Goal: Check status: Check status

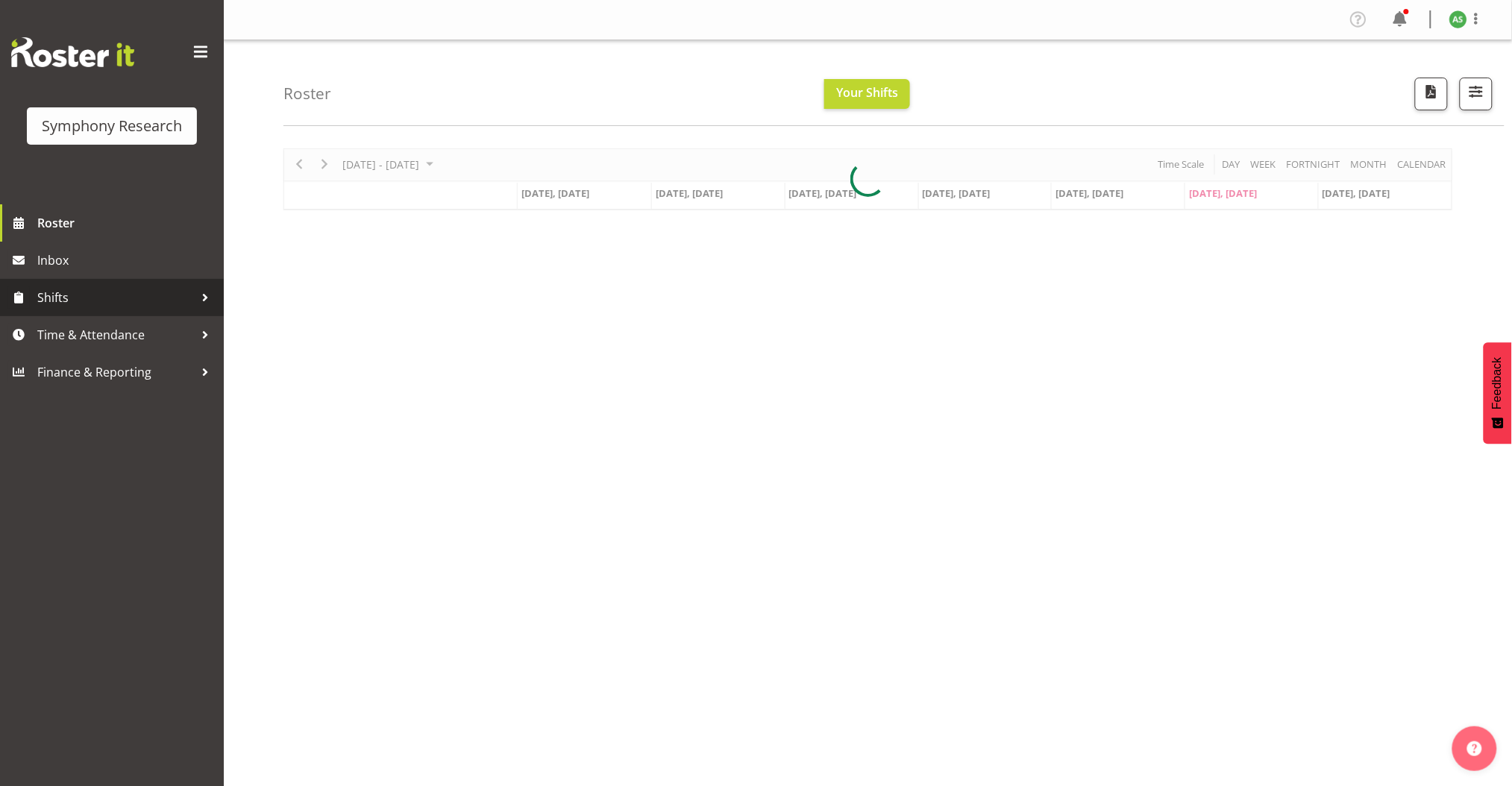
click at [68, 297] on span "Shifts" at bounding box center [115, 297] width 156 height 22
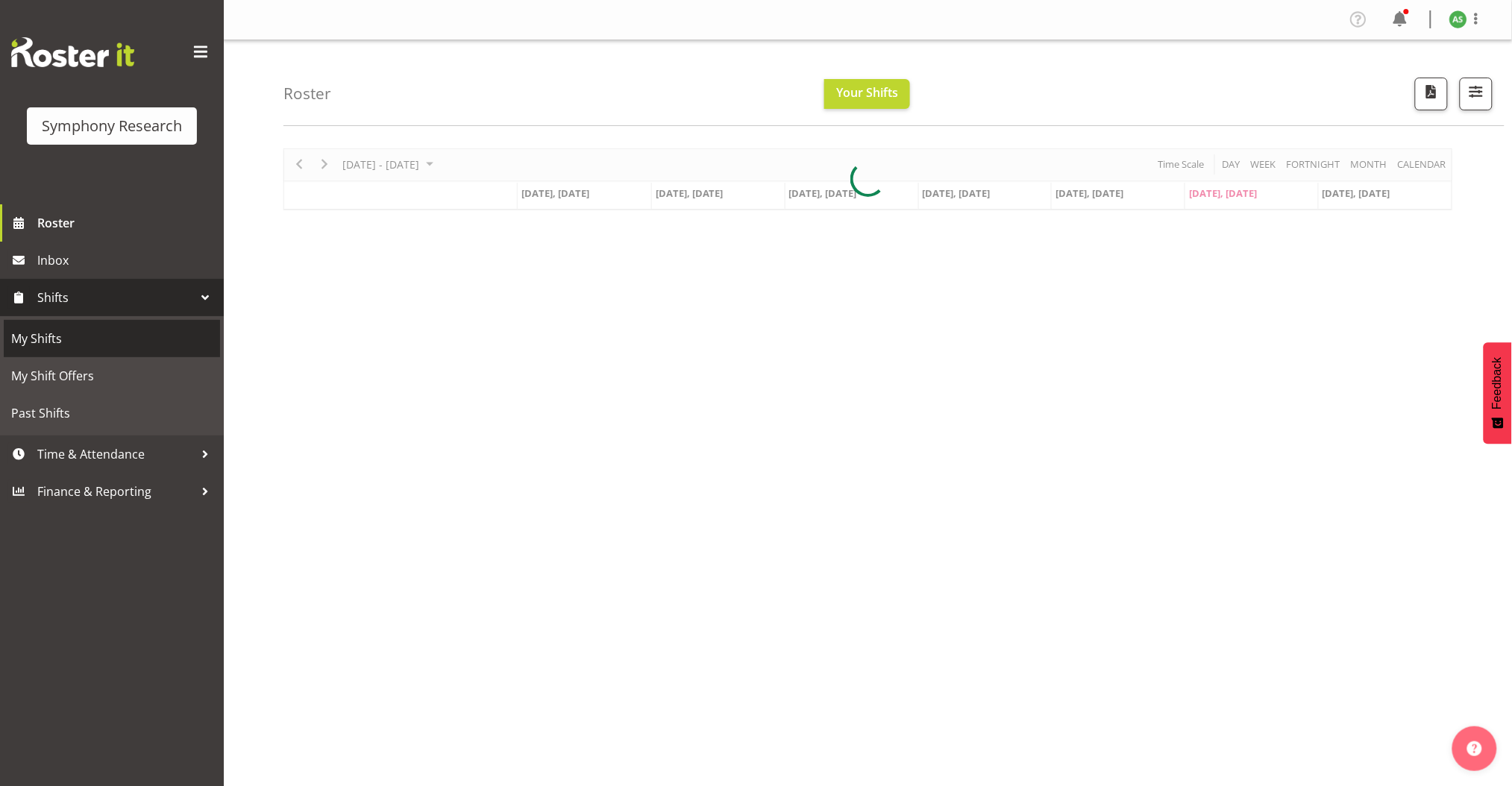
click at [69, 341] on span "My Shifts" at bounding box center [112, 338] width 201 height 22
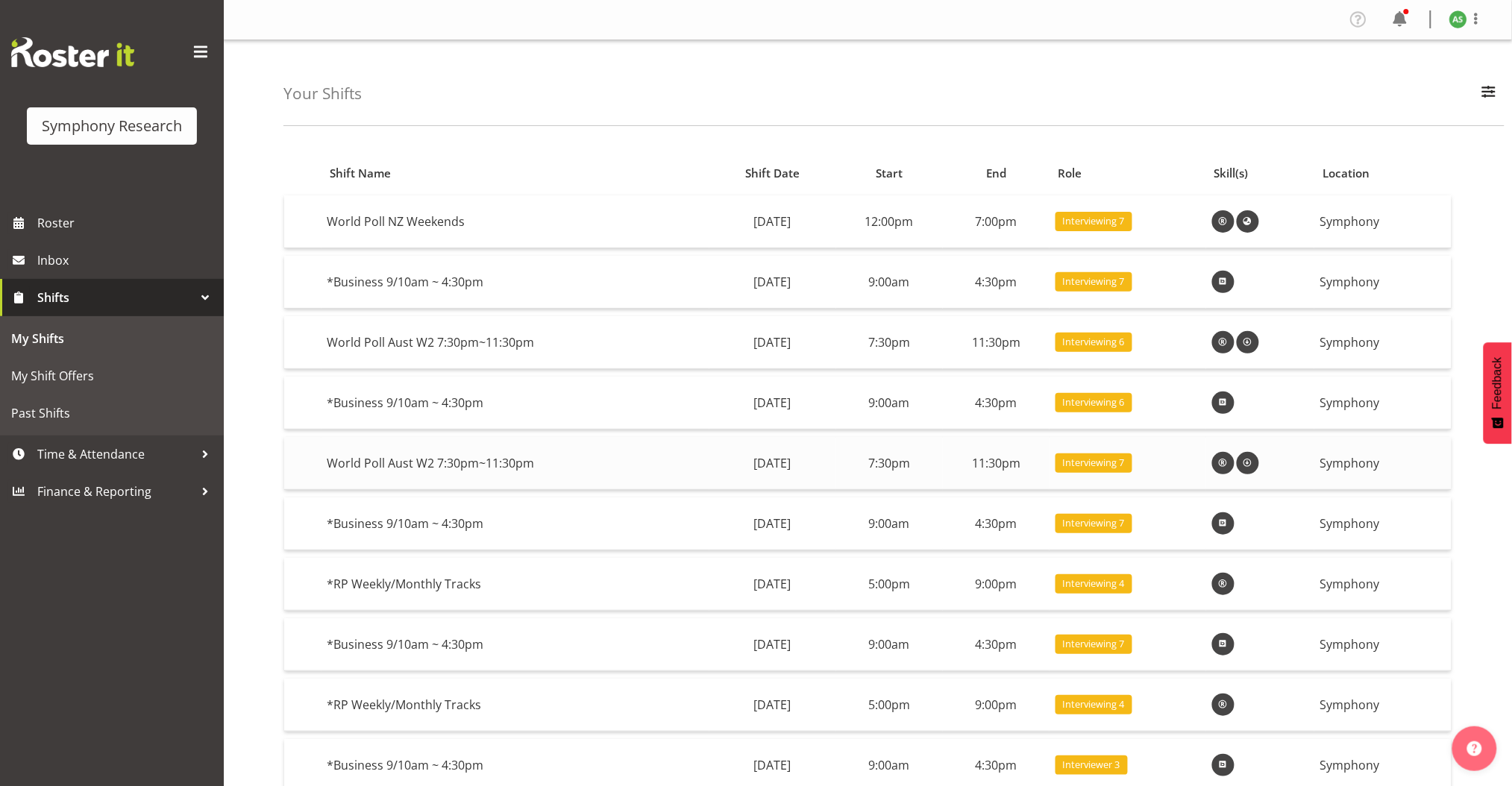
scroll to position [83, 0]
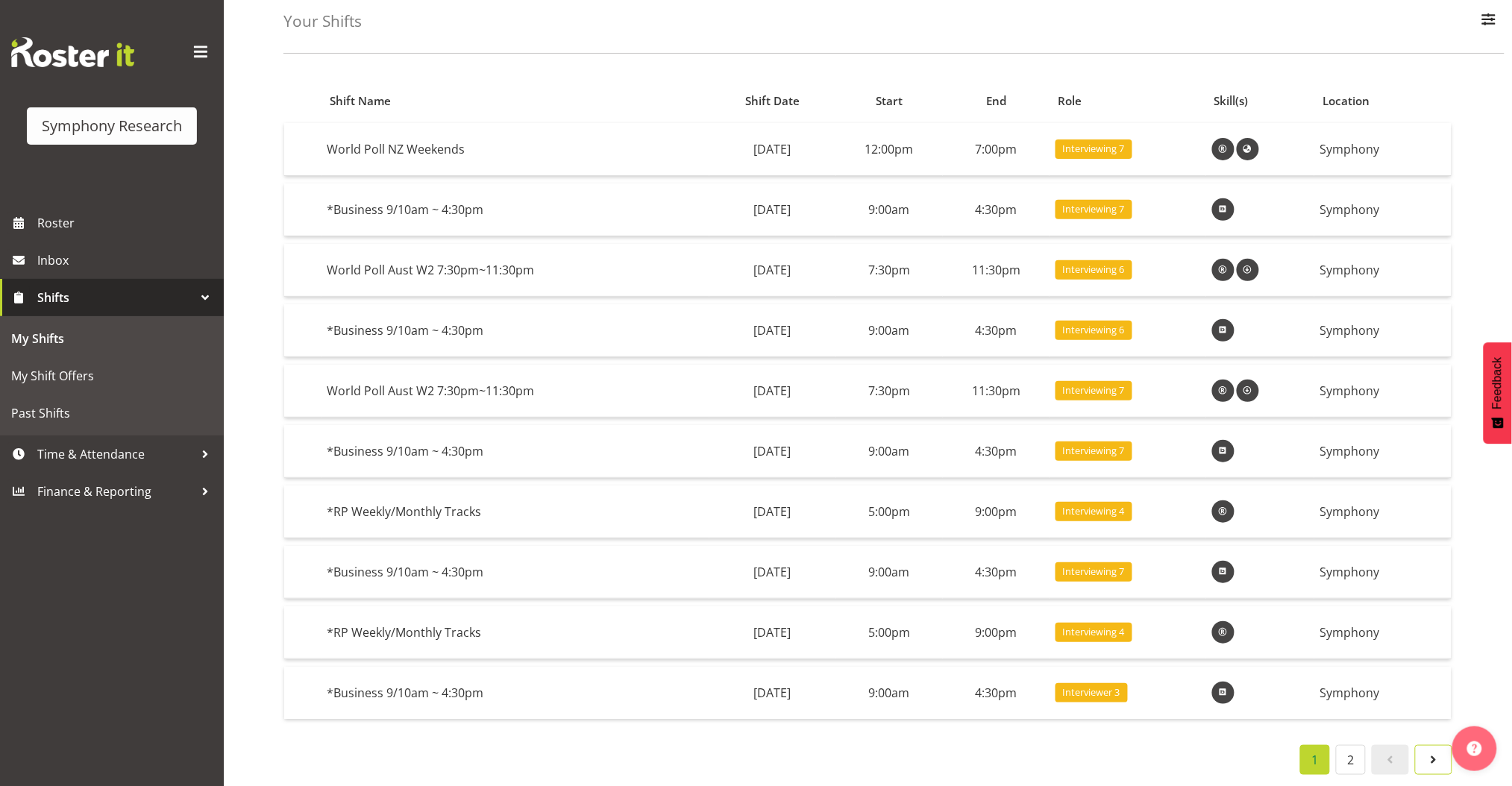
click at [1439, 751] on span at bounding box center [1433, 760] width 18 height 18
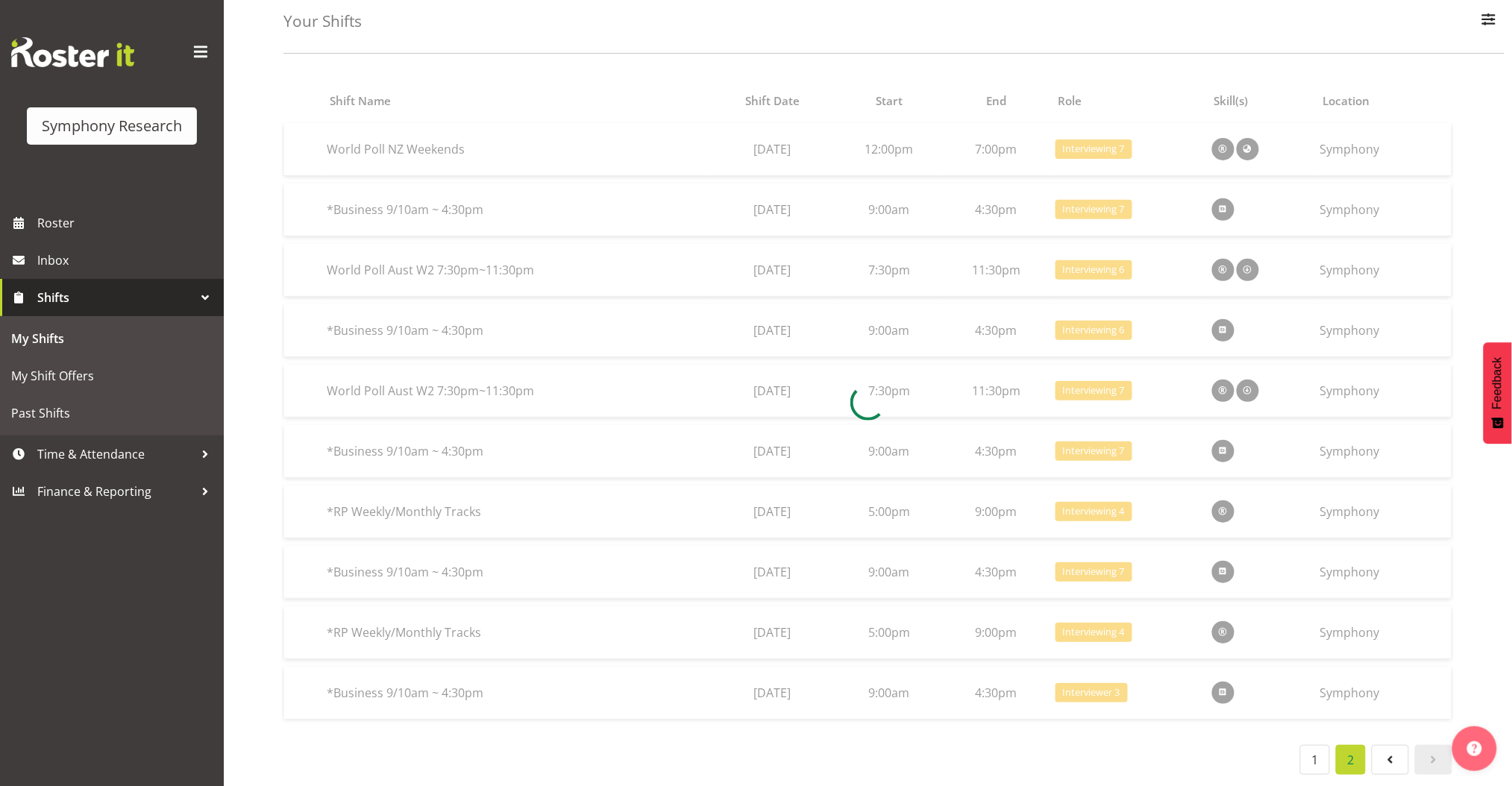
scroll to position [0, 0]
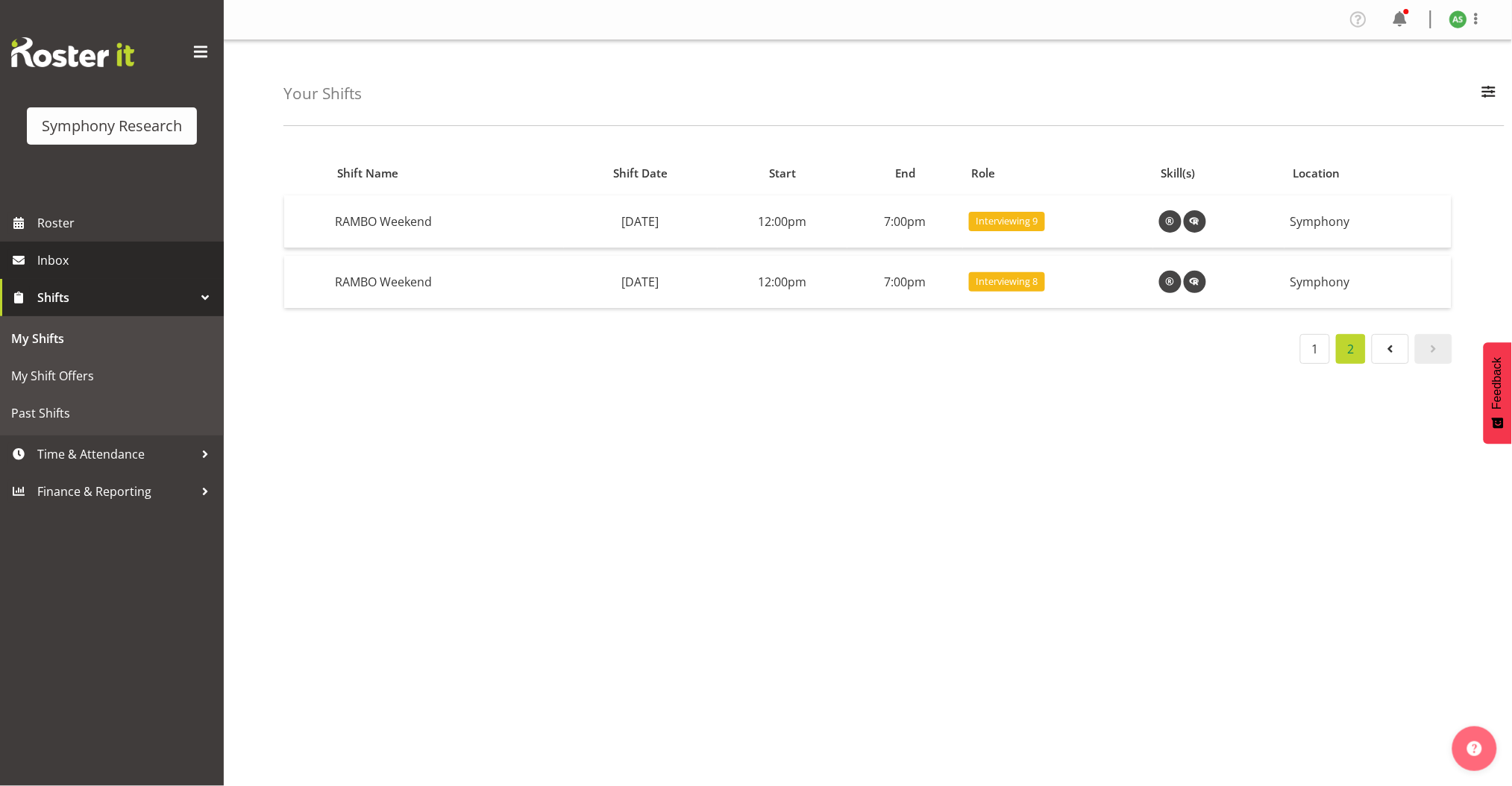
click at [146, 263] on span "Inbox" at bounding box center [127, 260] width 179 height 22
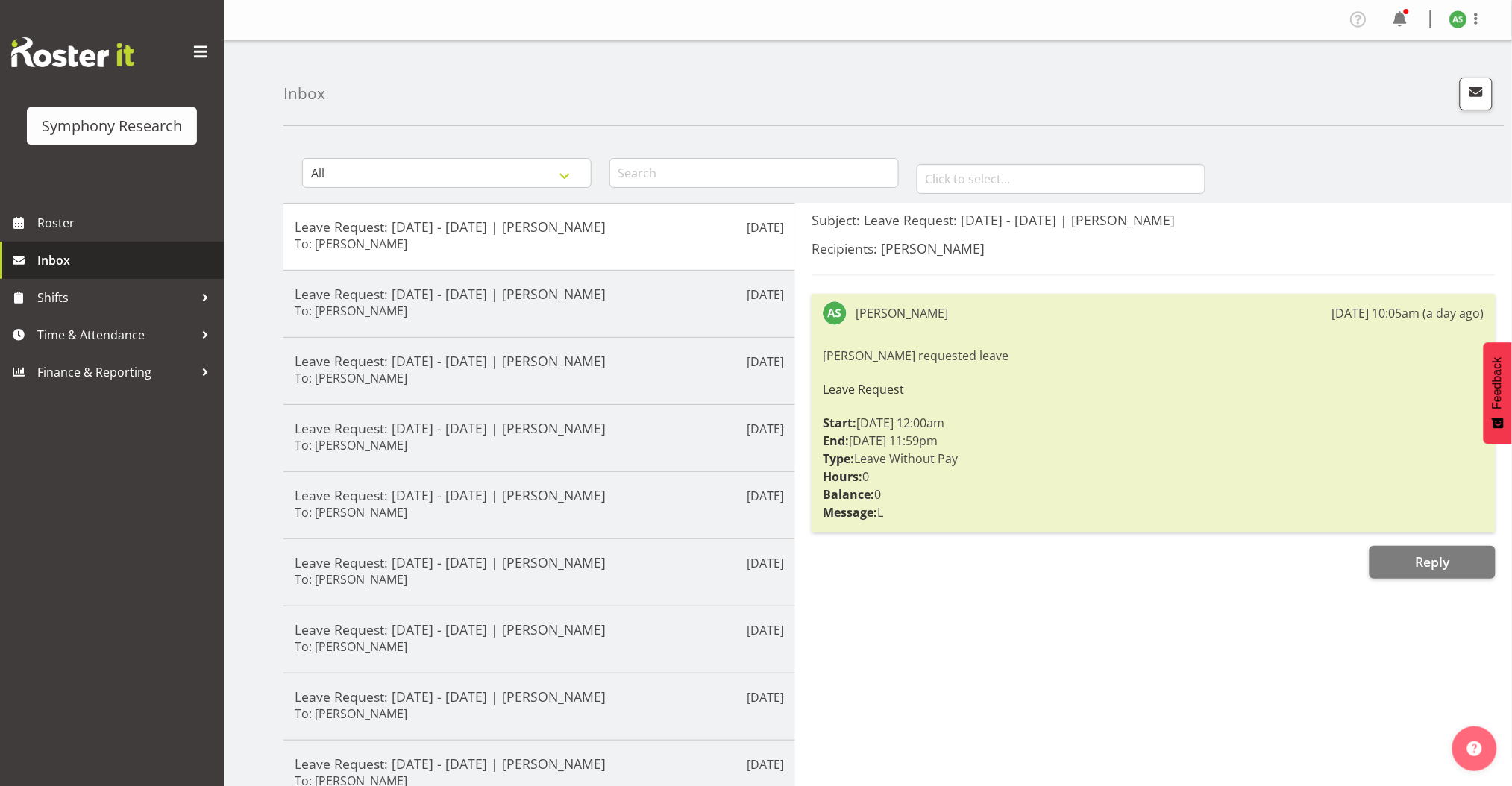
click at [82, 249] on span "Inbox" at bounding box center [127, 260] width 179 height 22
click at [70, 290] on span "Shifts" at bounding box center [115, 297] width 156 height 22
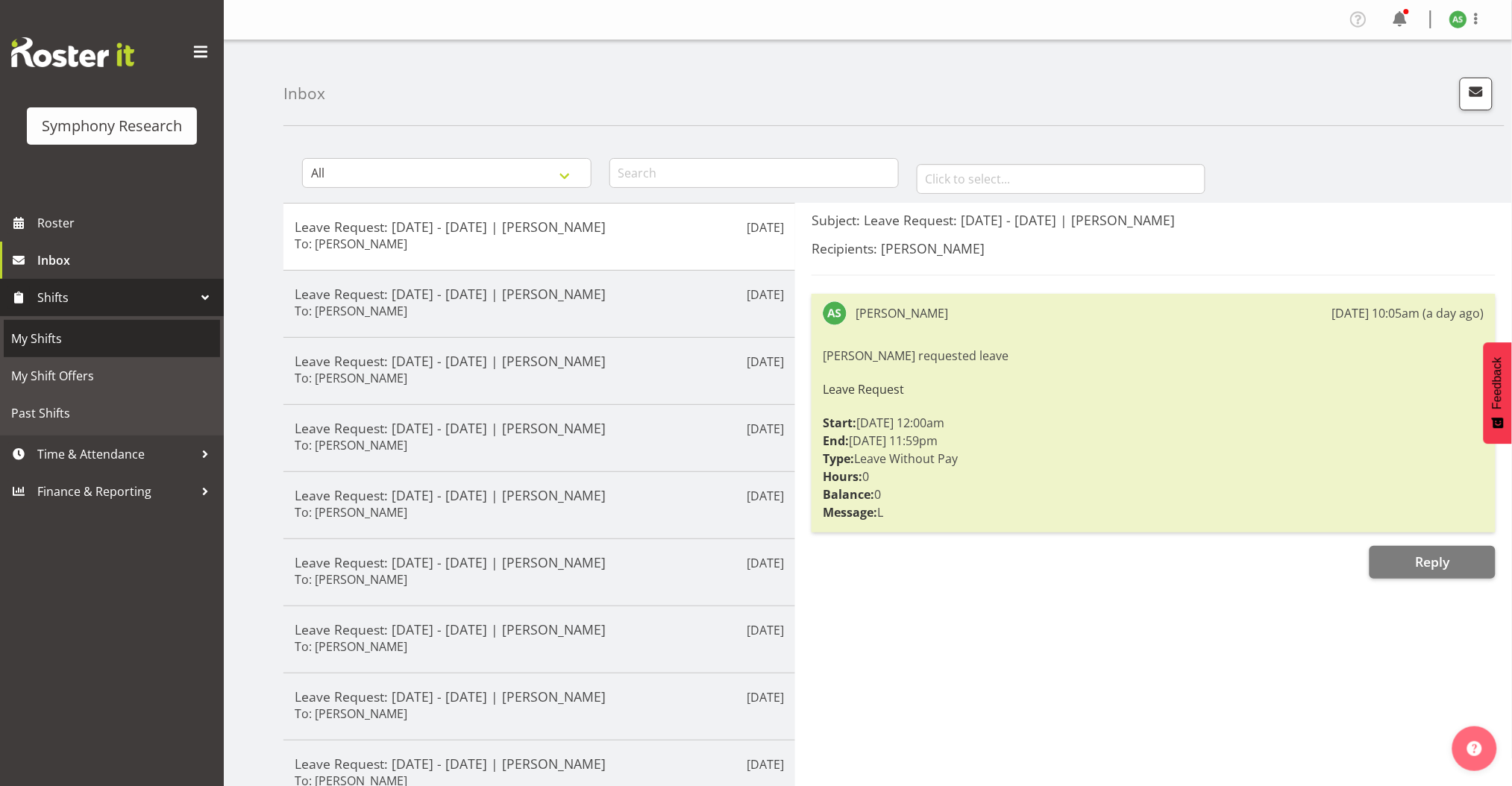
click at [67, 332] on span "My Shifts" at bounding box center [112, 338] width 201 height 22
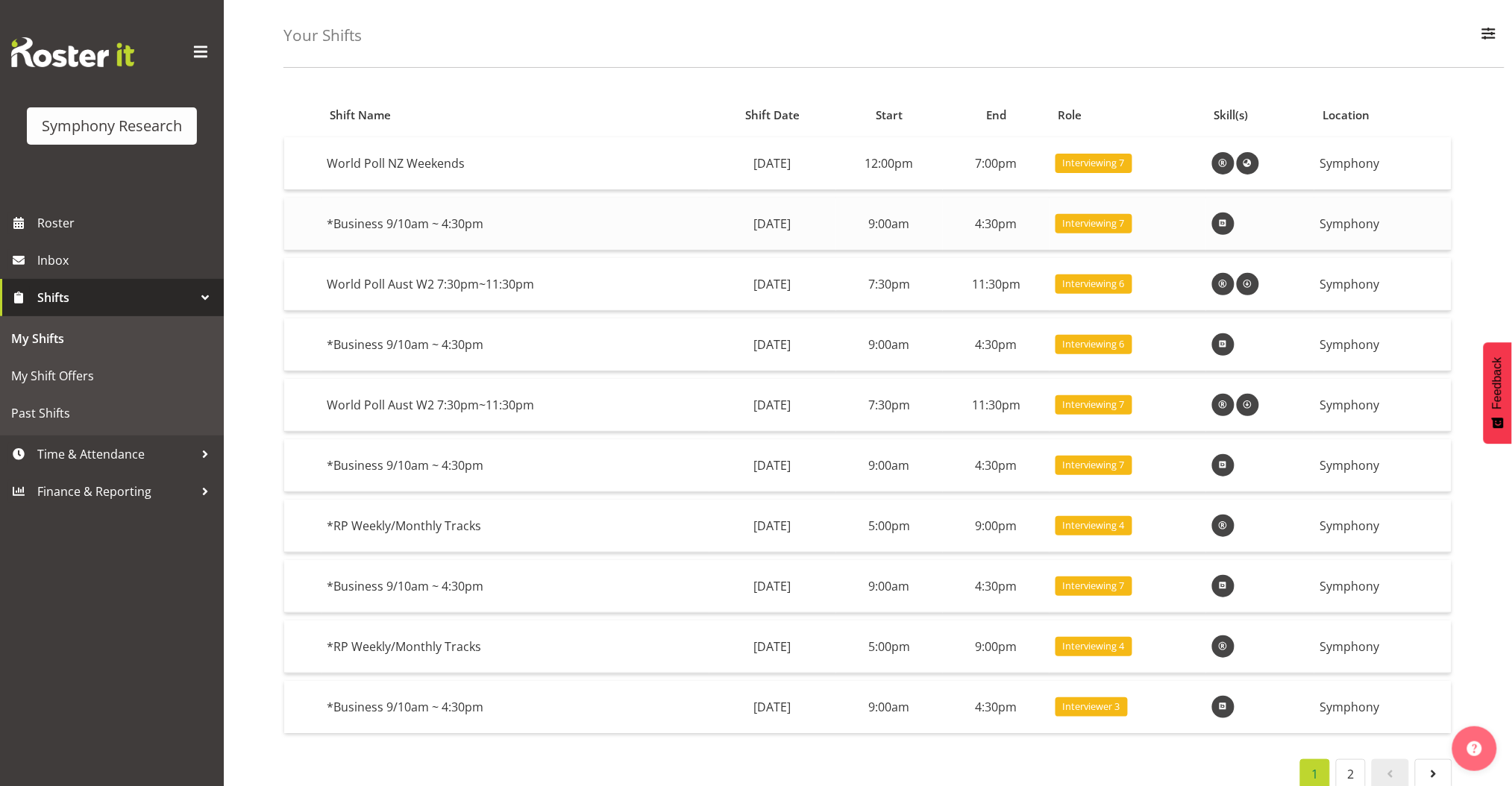
scroll to position [83, 0]
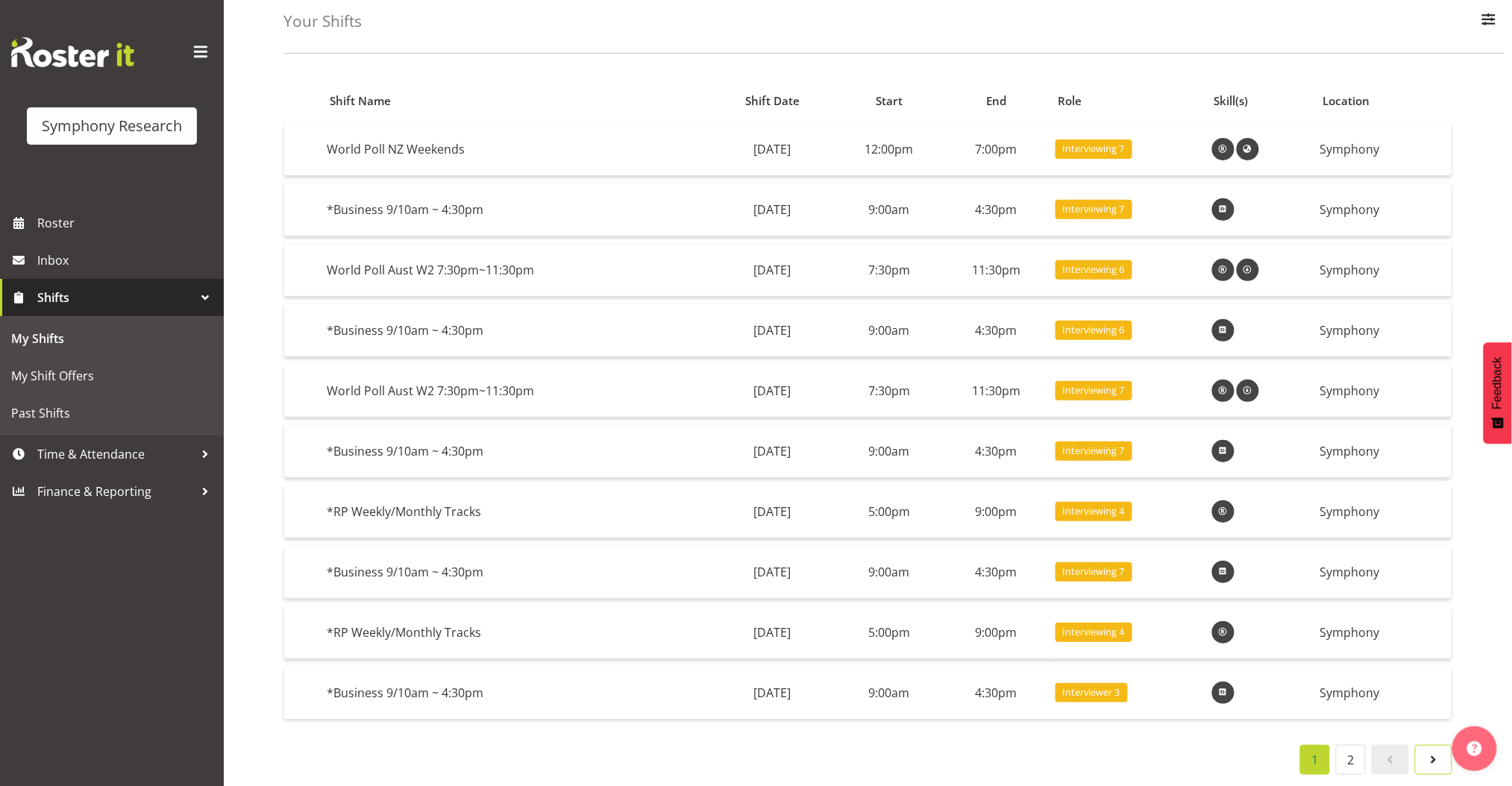
click at [1438, 751] on span at bounding box center [1433, 760] width 18 height 18
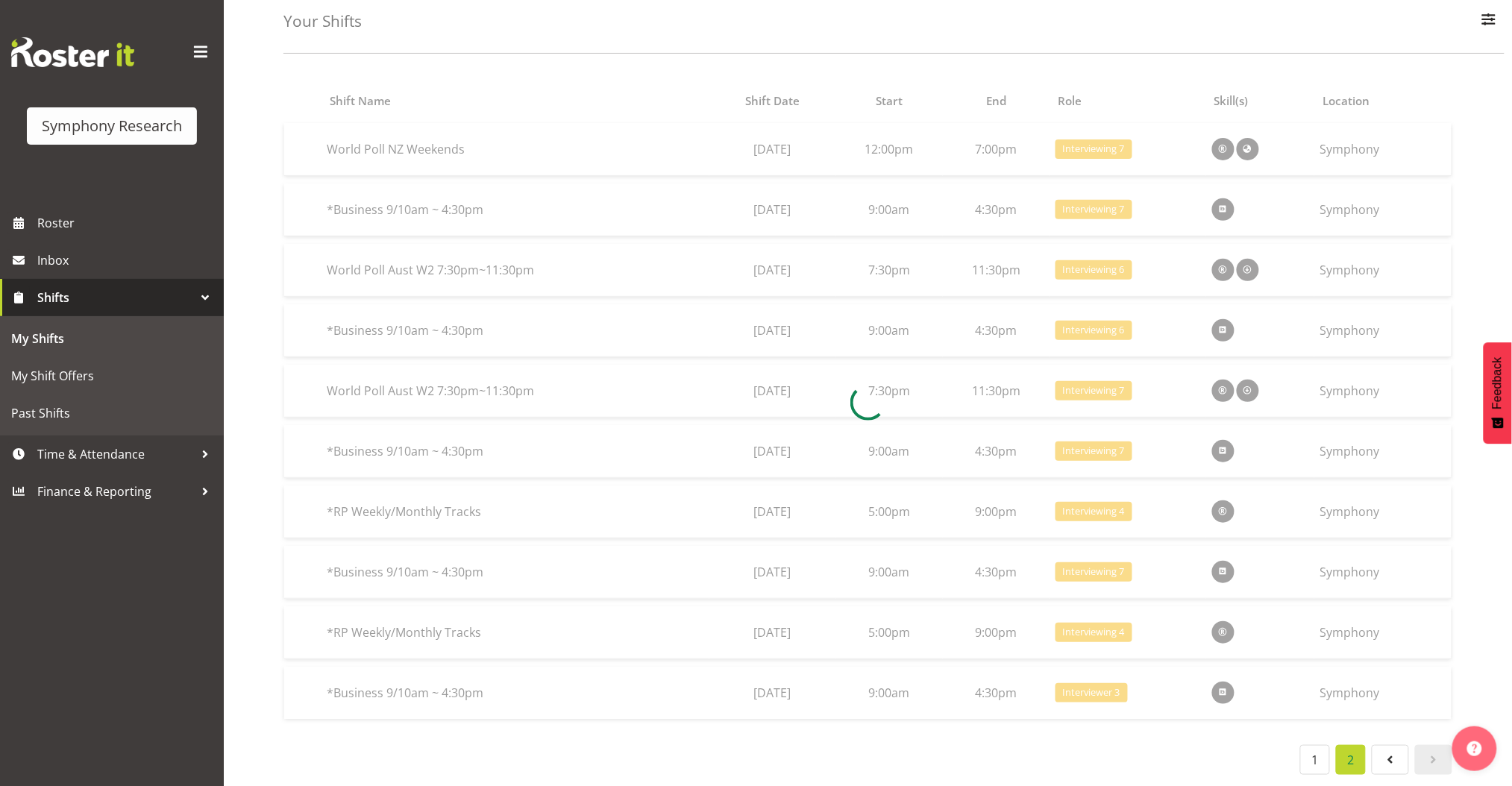
scroll to position [0, 0]
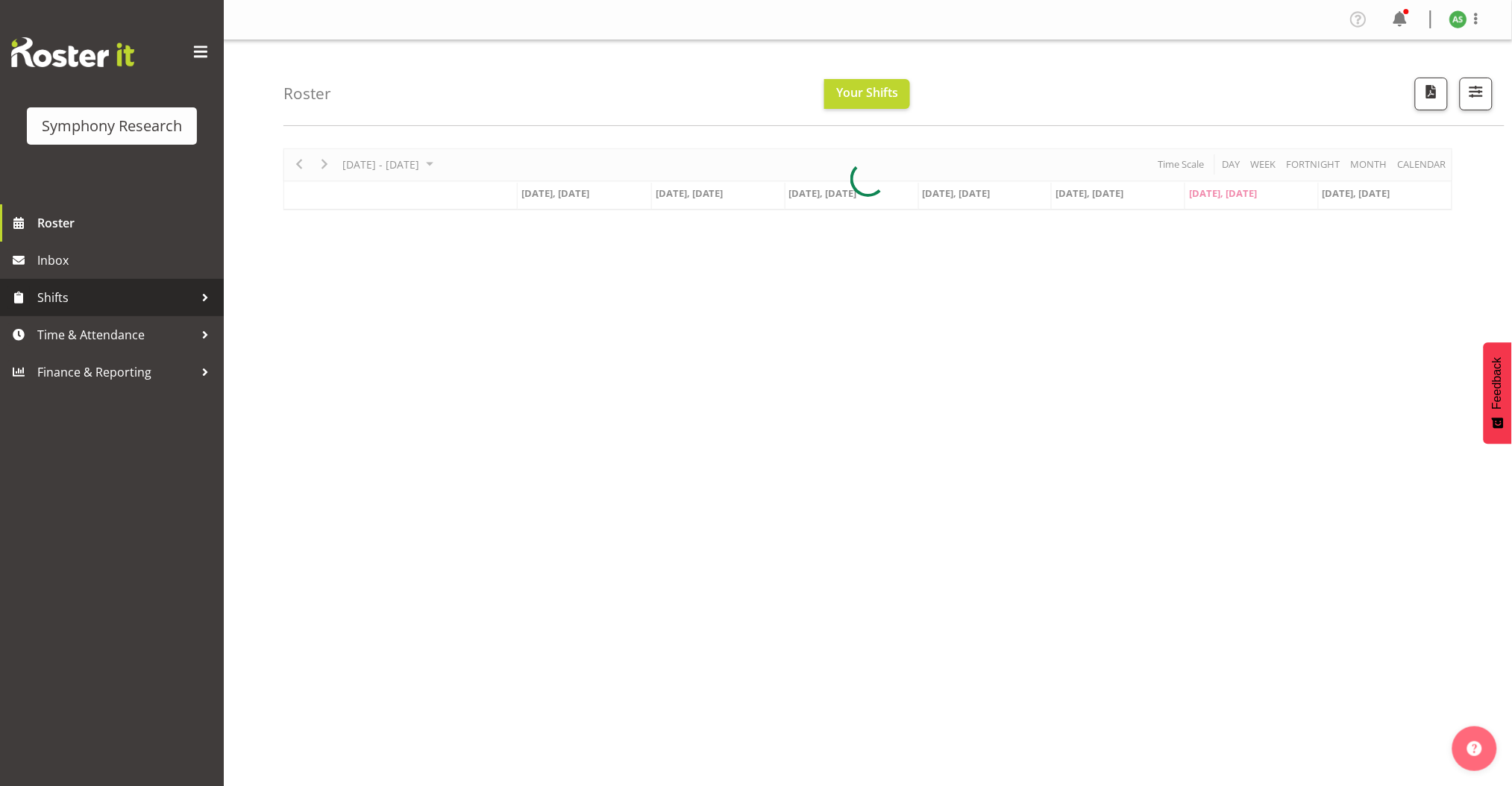
click at [182, 291] on span "Shifts" at bounding box center [115, 297] width 156 height 22
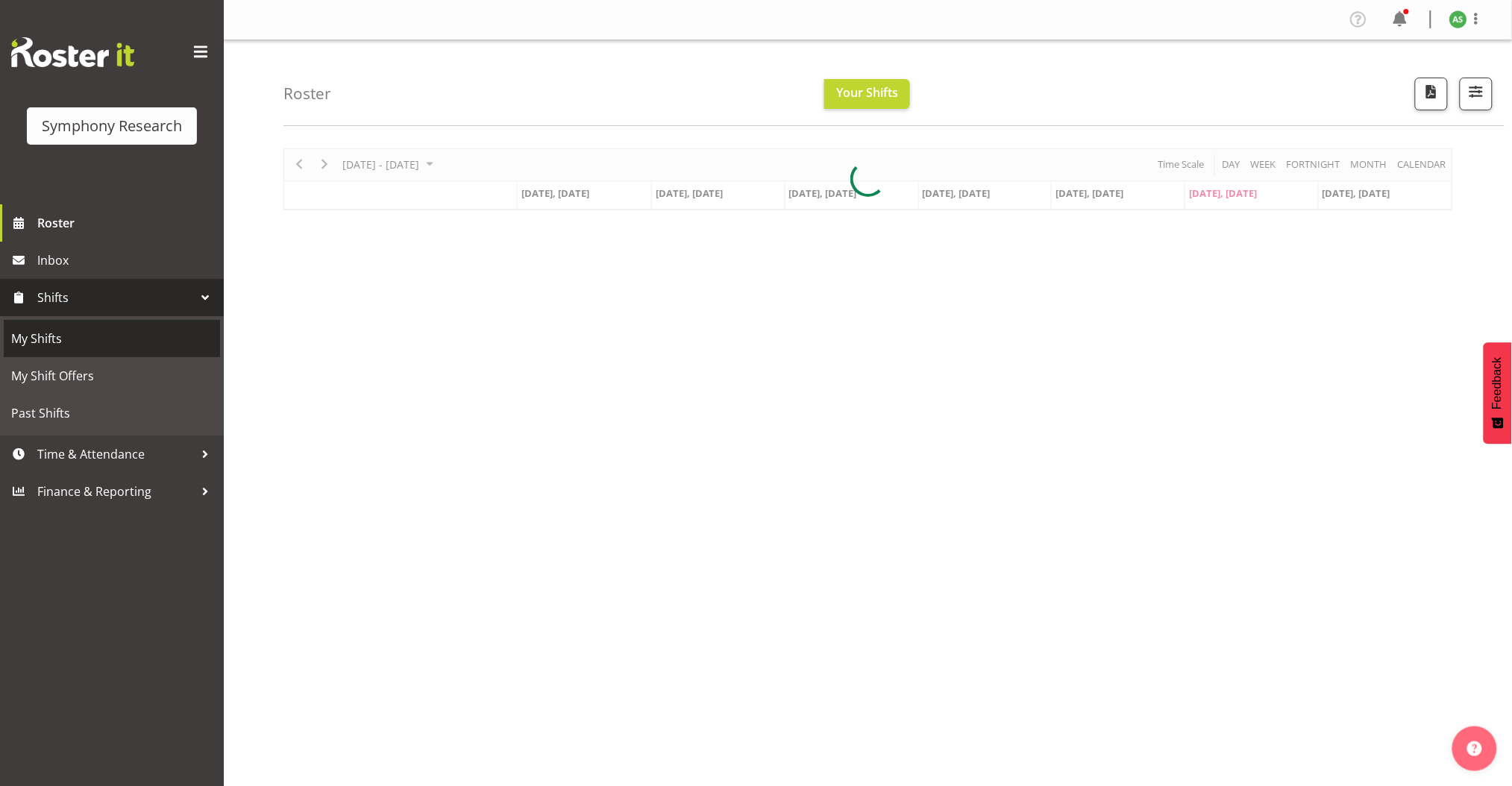
click at [141, 332] on span "My Shifts" at bounding box center [112, 338] width 201 height 22
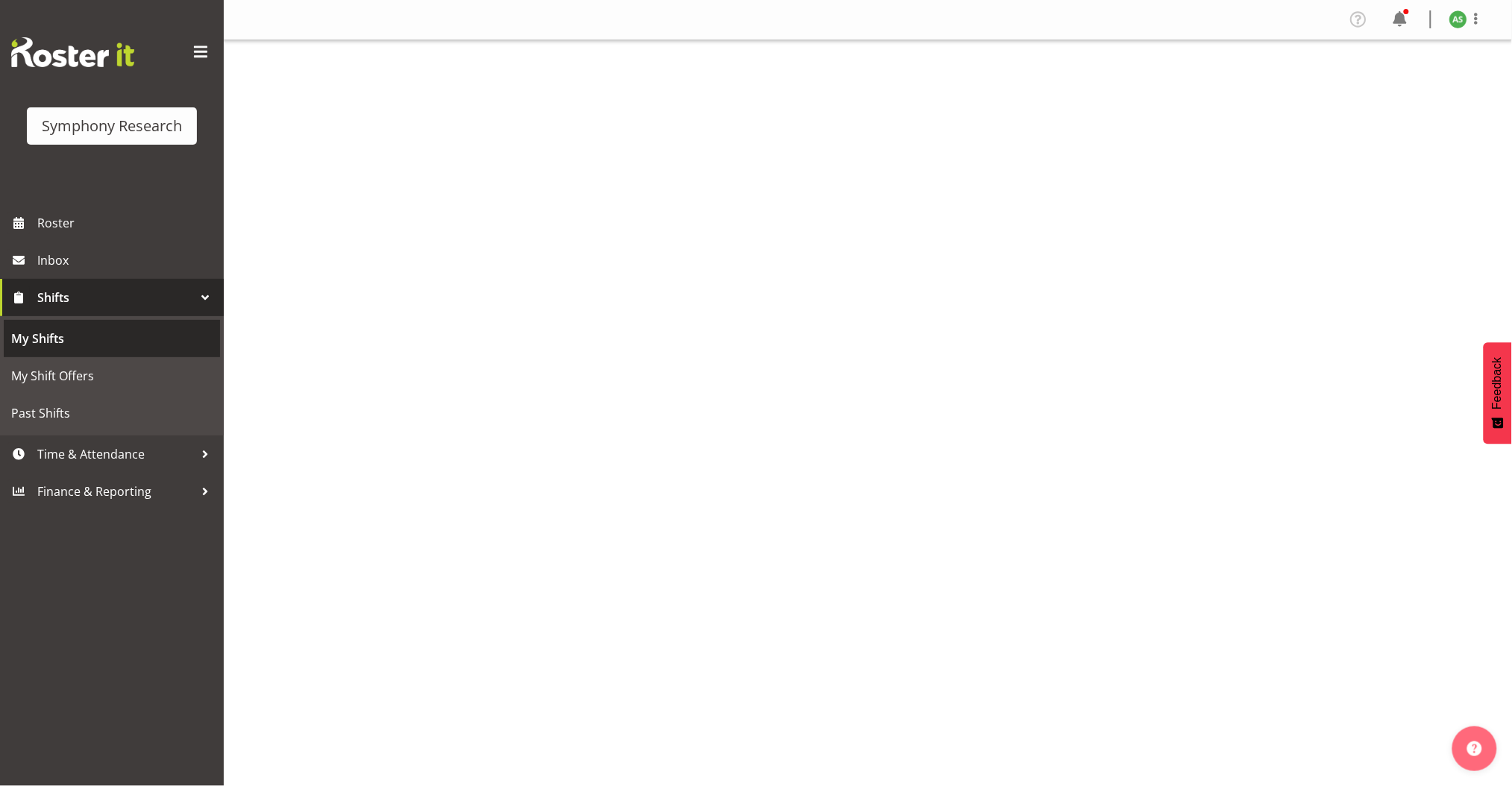
click at [137, 333] on span "My Shifts" at bounding box center [112, 338] width 201 height 22
click at [70, 377] on span "My Shift Offers" at bounding box center [112, 375] width 201 height 22
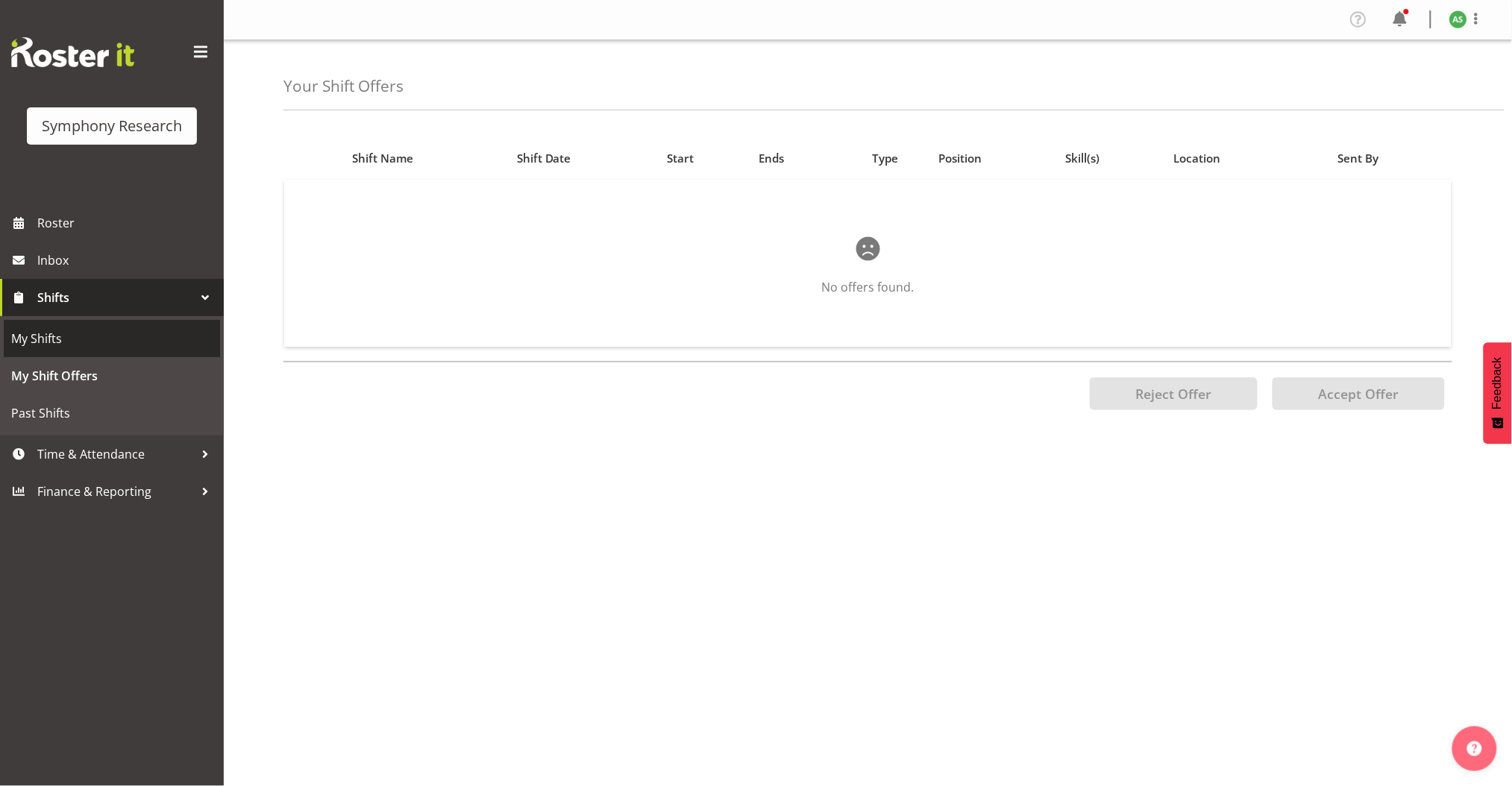
click at [65, 345] on span "My Shifts" at bounding box center [112, 338] width 201 height 22
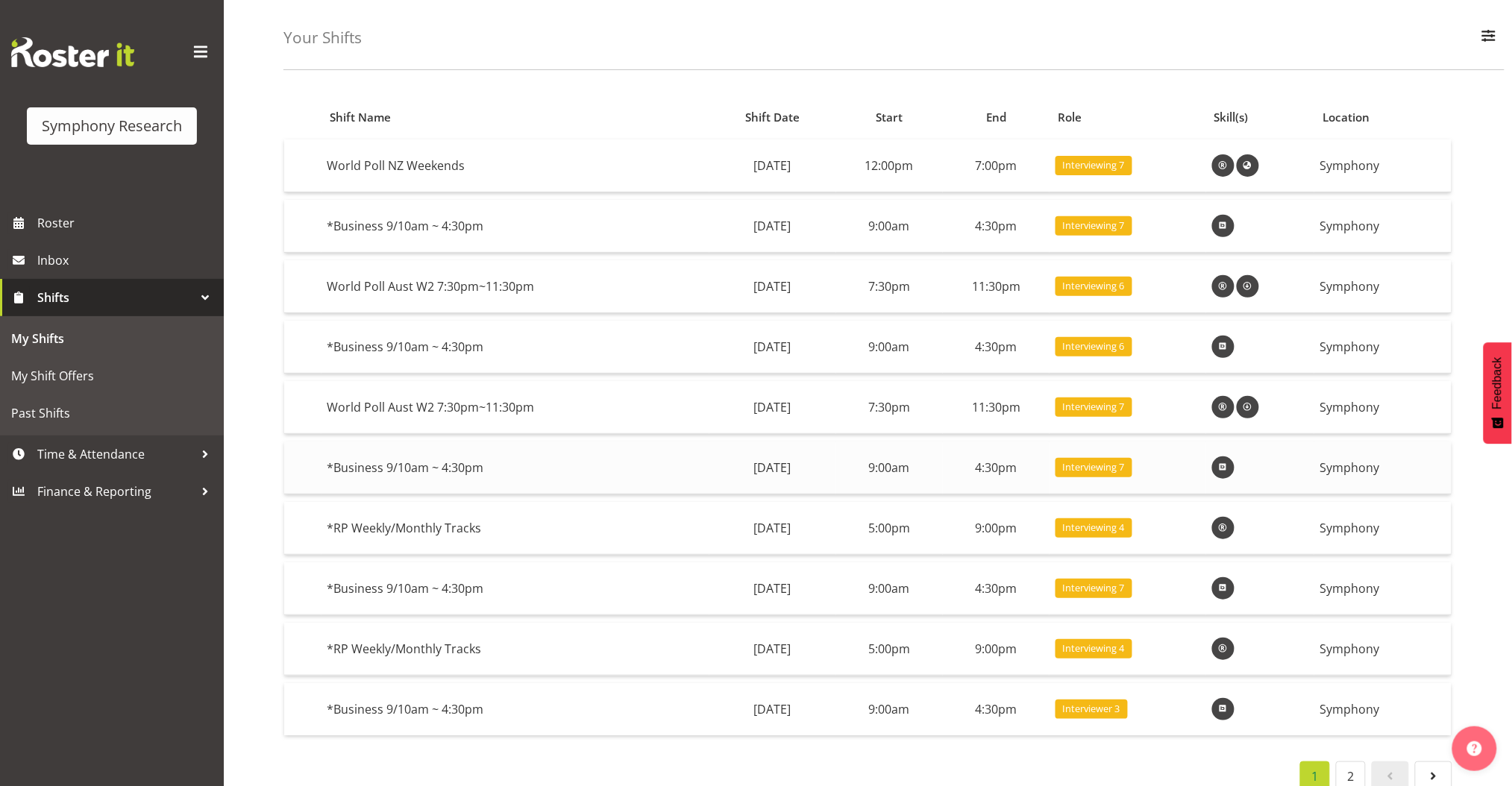
scroll to position [83, 0]
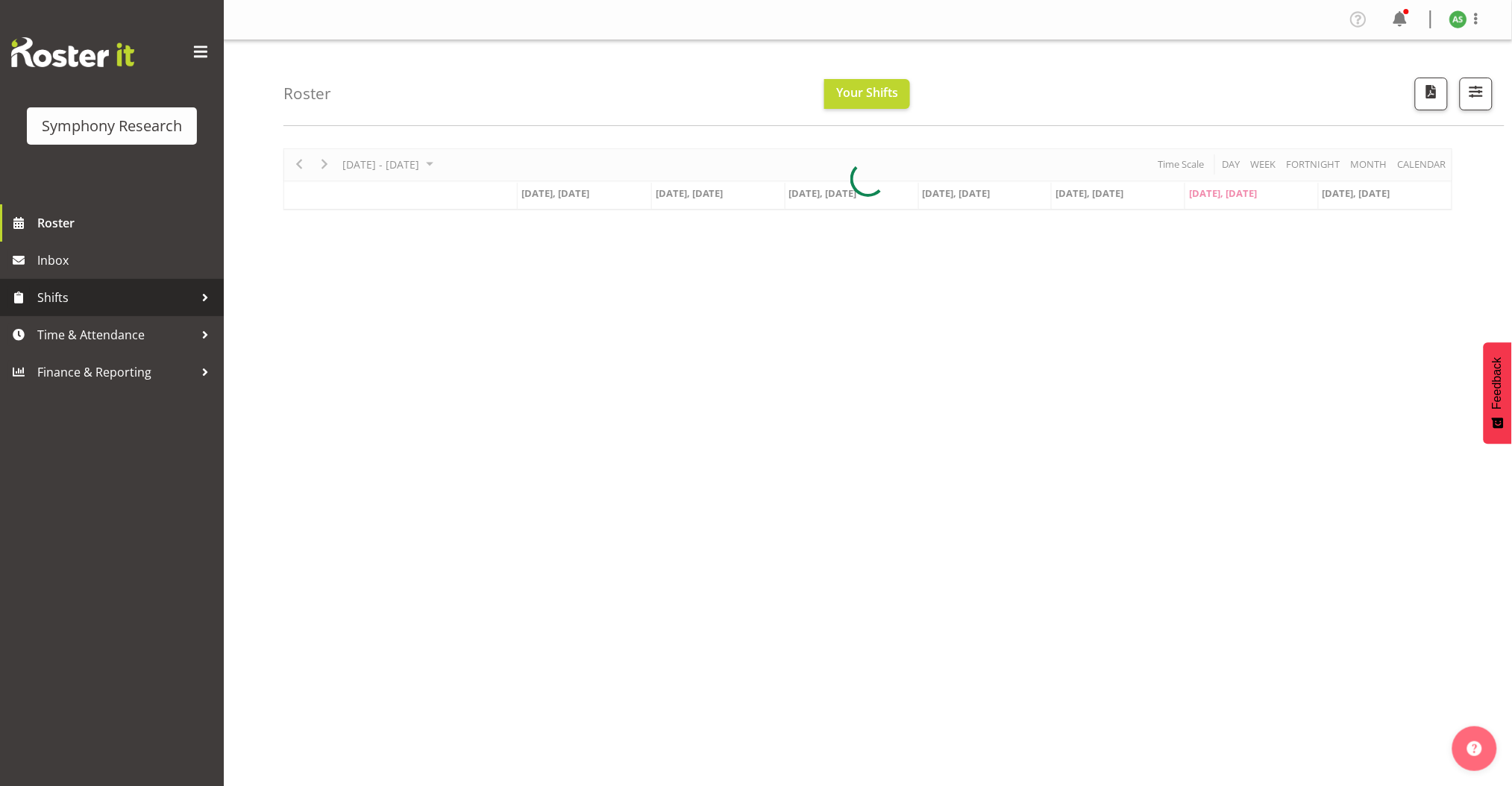
click at [167, 297] on span "Shifts" at bounding box center [115, 297] width 156 height 22
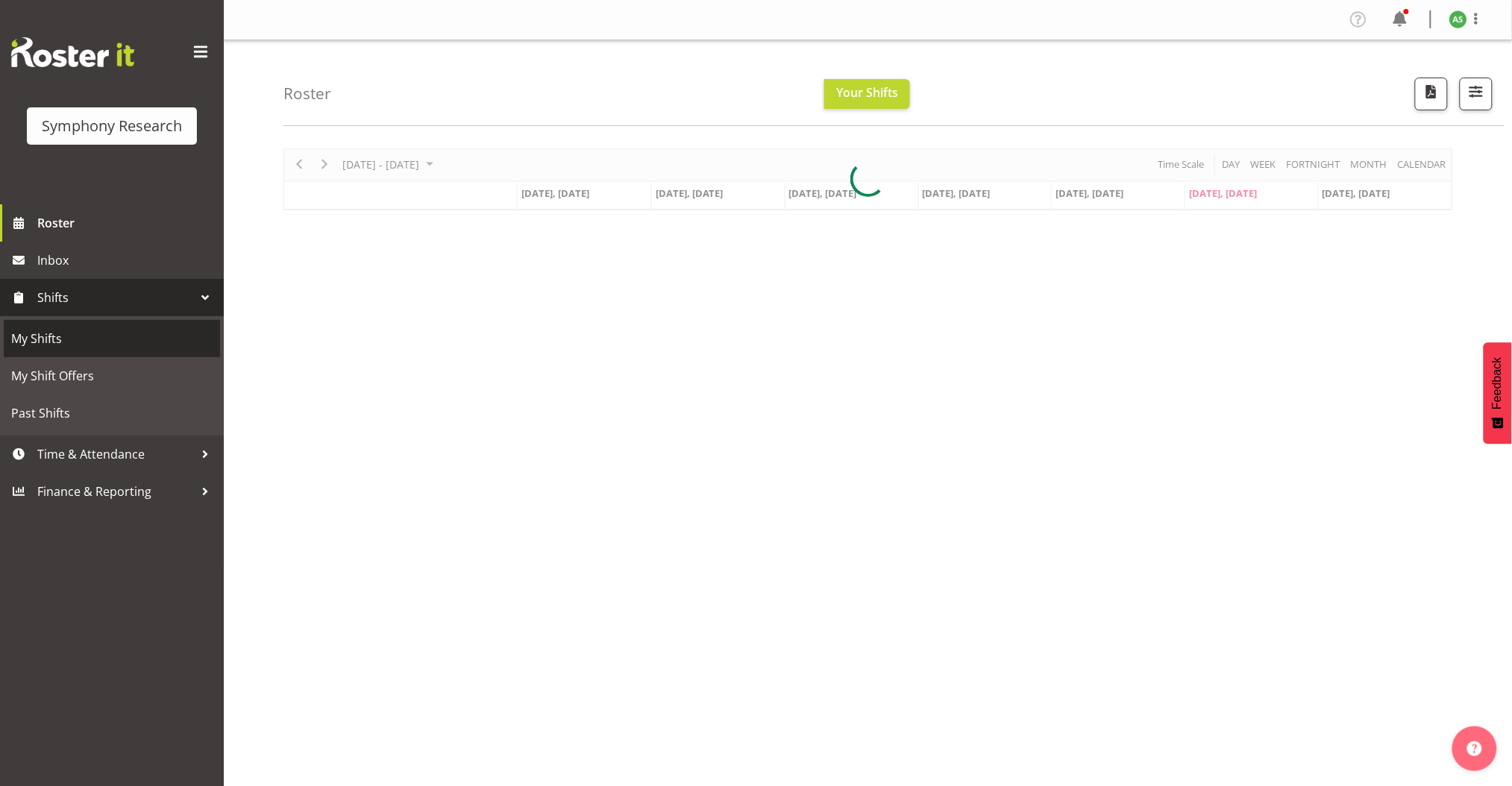
click at [146, 339] on span "My Shifts" at bounding box center [112, 338] width 201 height 22
